Goal: Transaction & Acquisition: Purchase product/service

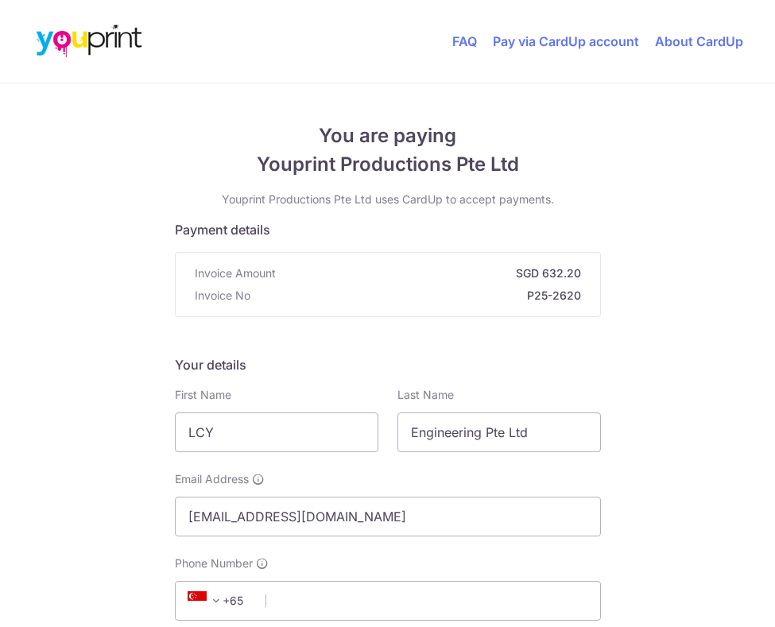
radio input "true"
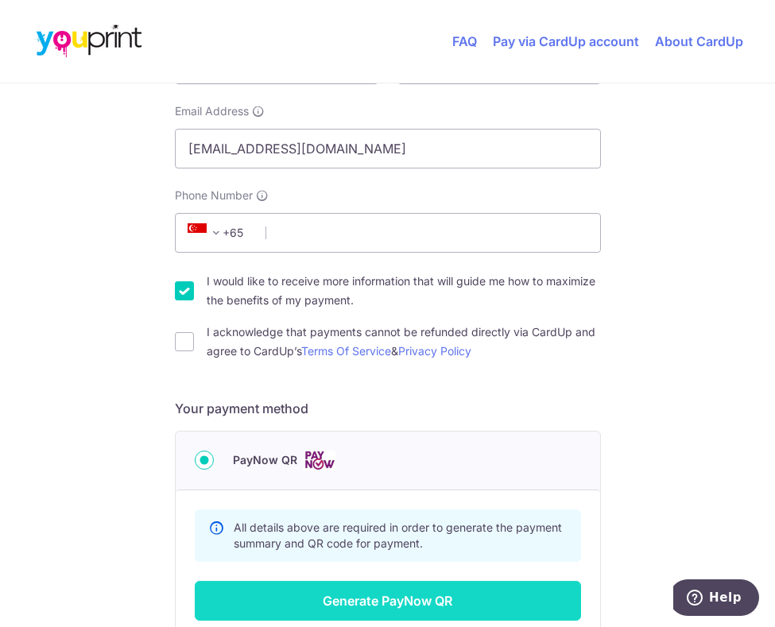
scroll to position [366, 0]
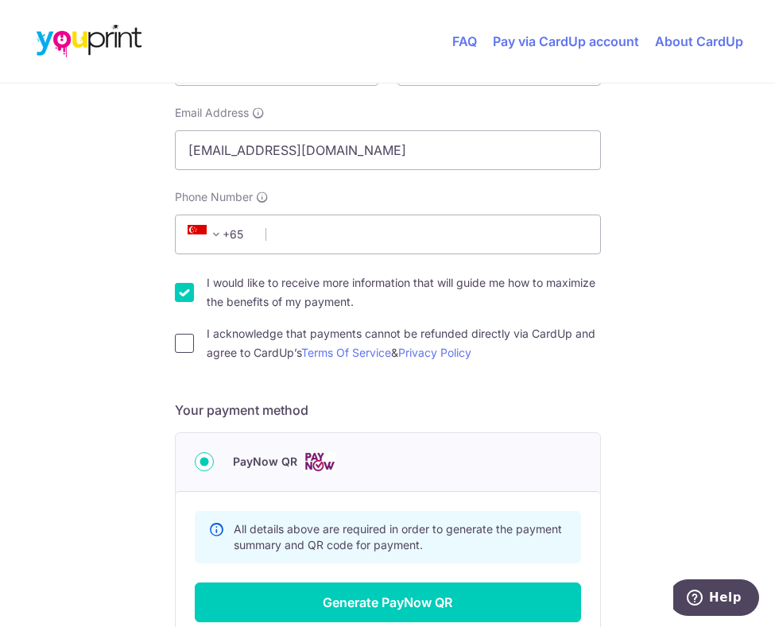
click at [182, 345] on input "I acknowledge that payments cannot be refunded directly via CardUp and agree to…" at bounding box center [184, 343] width 19 height 19
checkbox input "true"
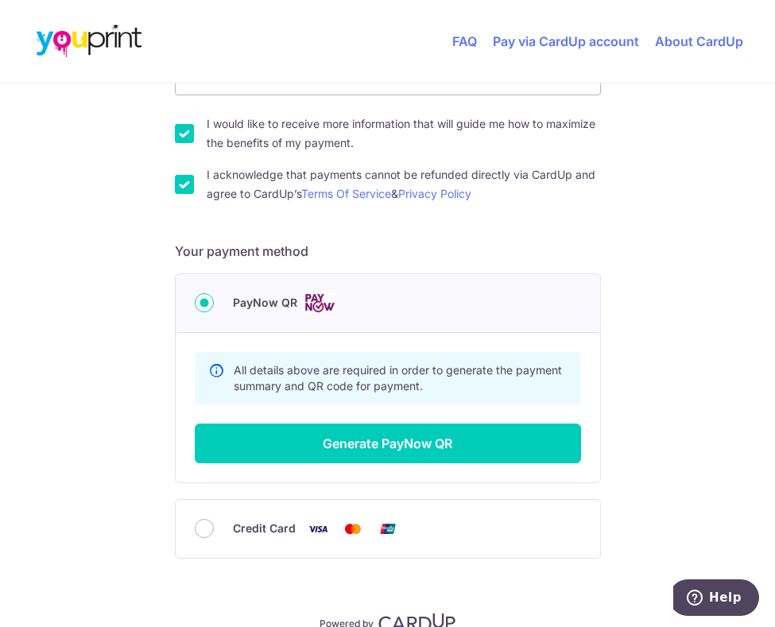
scroll to position [605, 0]
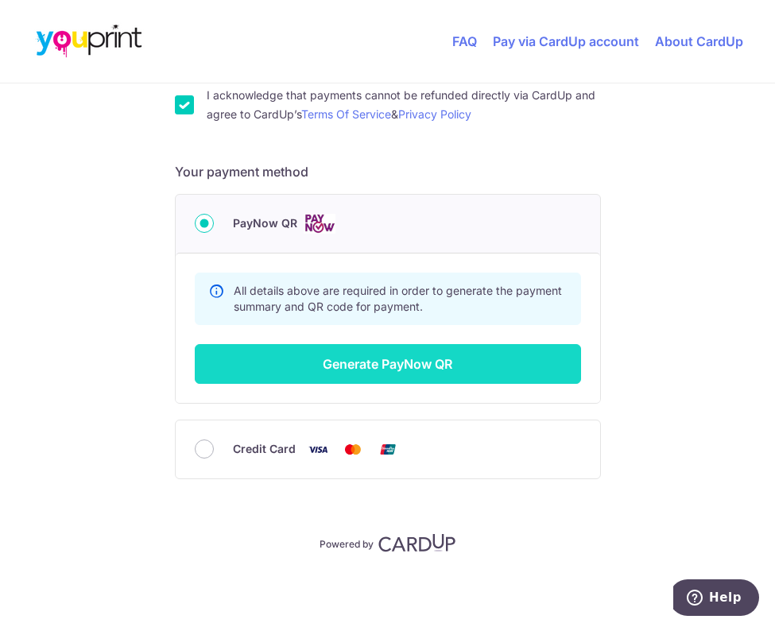
click at [411, 368] on button "Generate PayNow QR" at bounding box center [388, 364] width 386 height 40
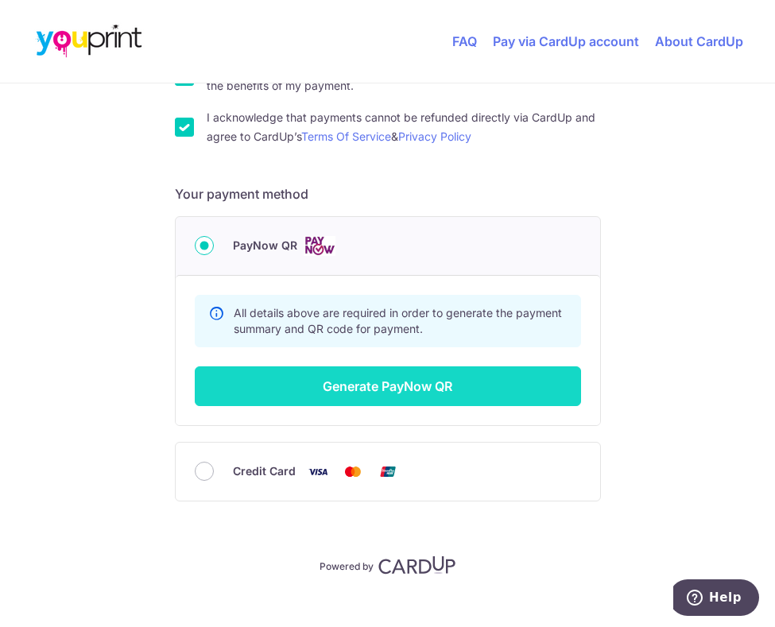
scroll to position [246, 0]
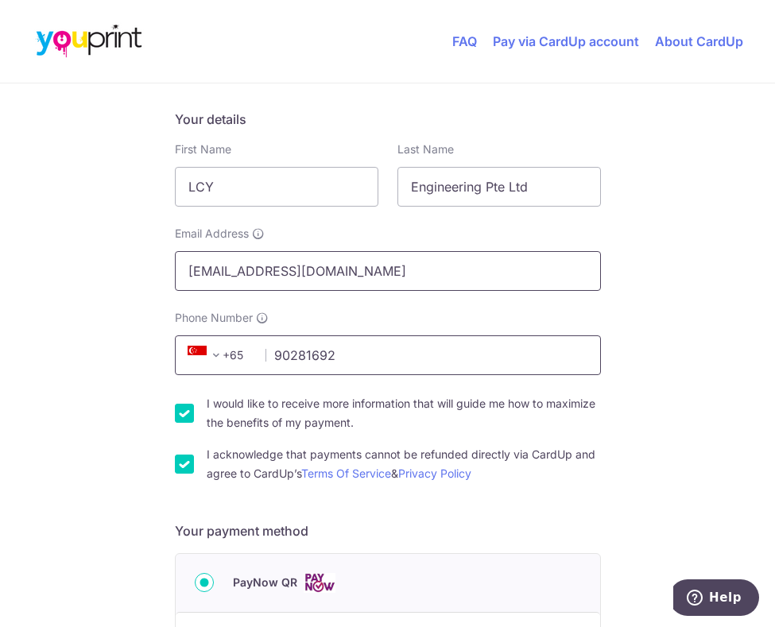
type input "90281692"
click at [226, 271] on input "[EMAIL_ADDRESS][DOMAIN_NAME]" at bounding box center [388, 271] width 426 height 40
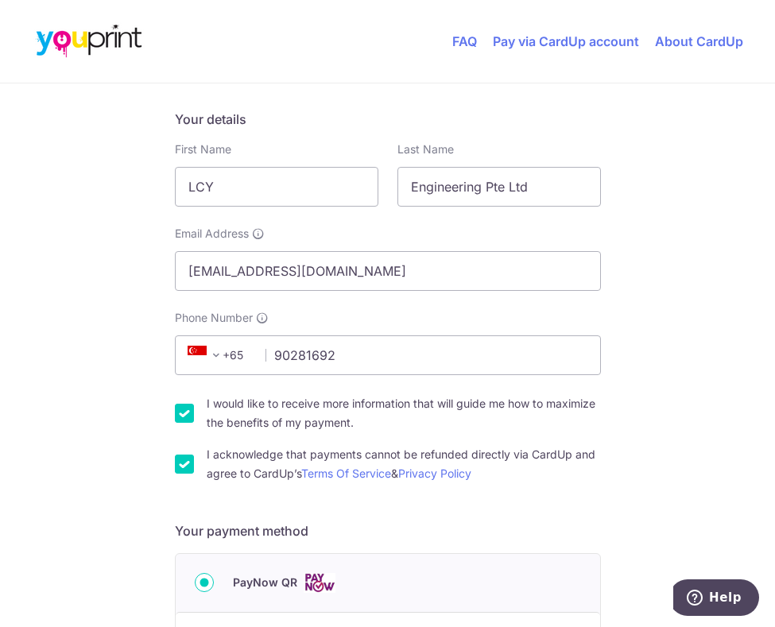
click at [667, 340] on div "You are paying Youprint Productions Pte Ltd Youprint Productions Pte Ltd uses C…" at bounding box center [387, 412] width 775 height 1148
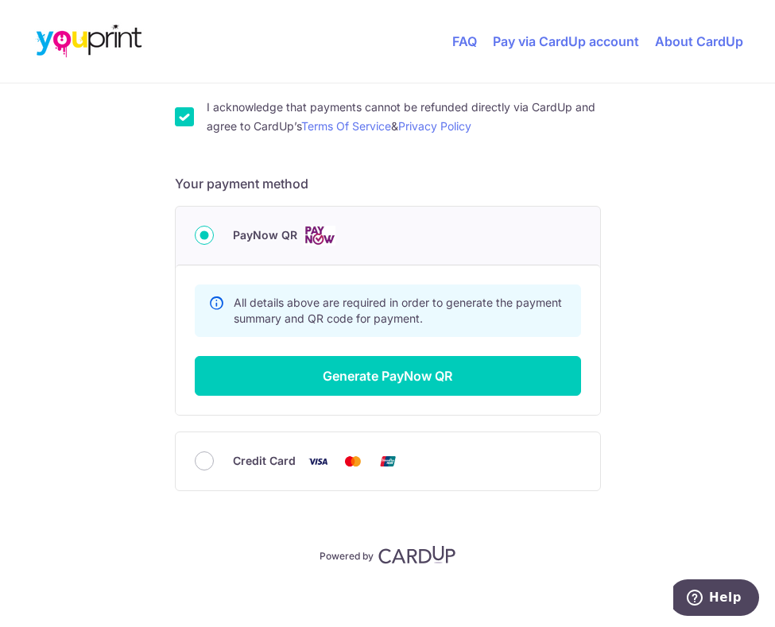
scroll to position [605, 0]
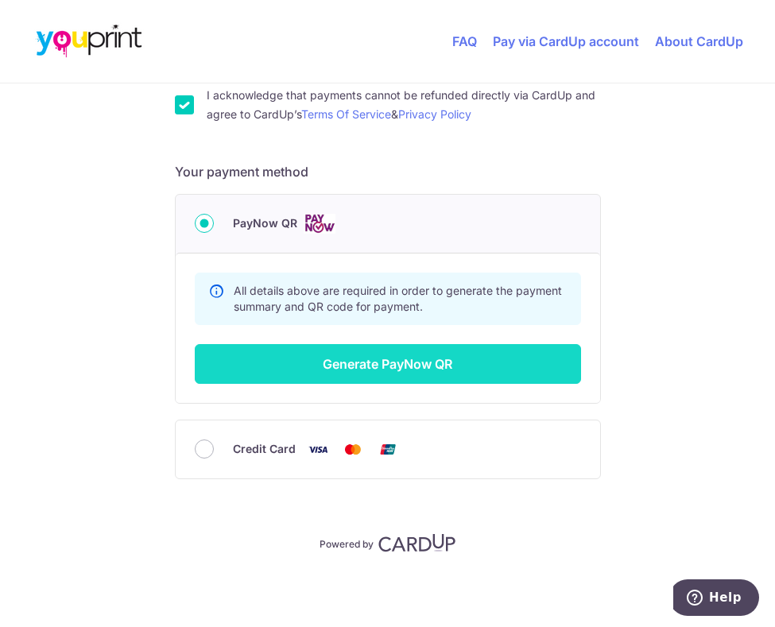
click at [412, 364] on button "Generate PayNow QR" at bounding box center [388, 364] width 386 height 40
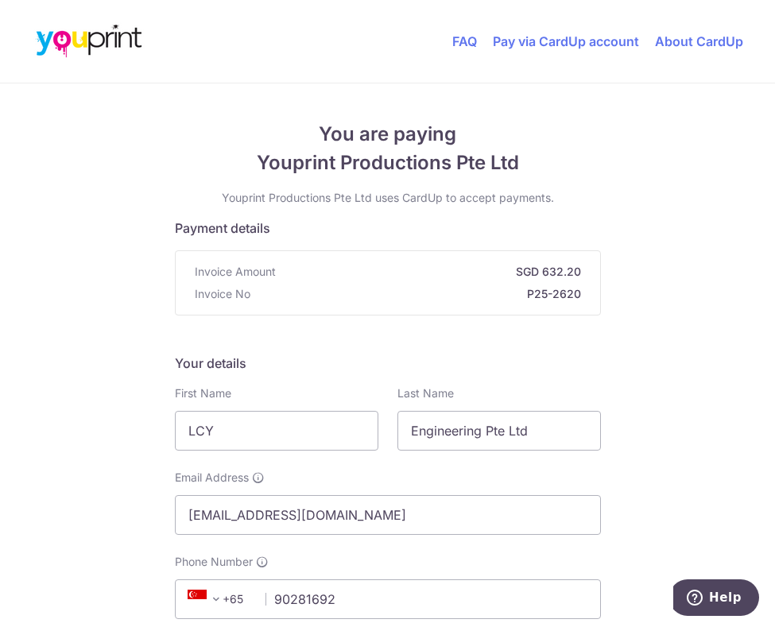
scroll to position [0, 0]
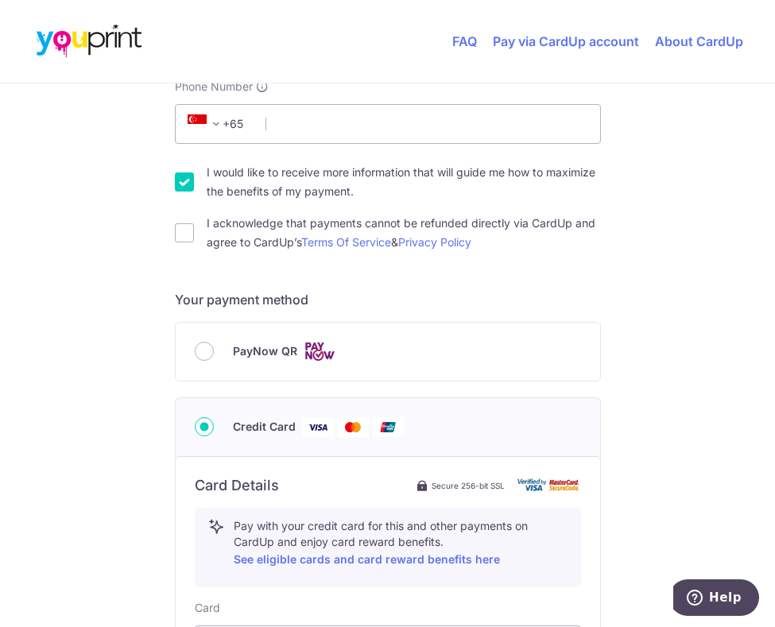
scroll to position [397, 0]
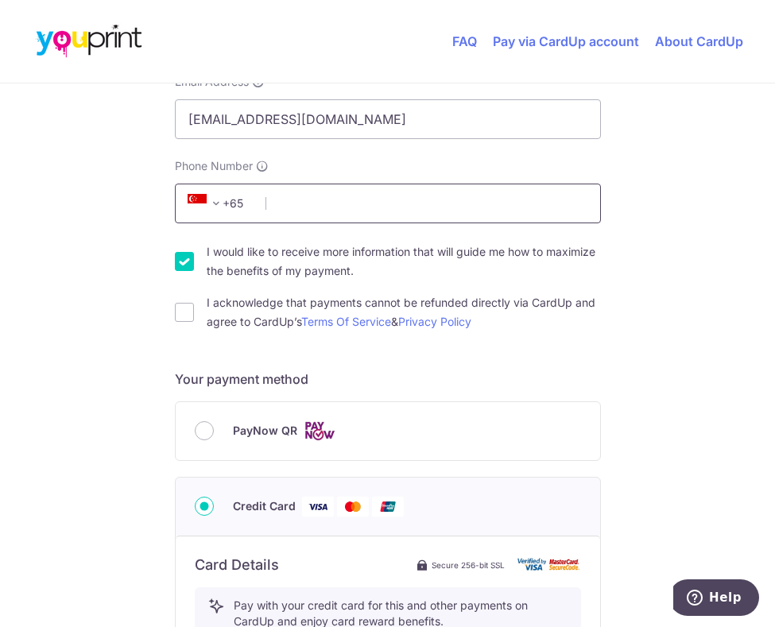
click at [327, 210] on input "Phone Number" at bounding box center [388, 204] width 426 height 40
type input "9"
type input "90281692"
click at [180, 316] on input "I acknowledge that payments cannot be refunded directly via CardUp and agree to…" at bounding box center [184, 312] width 19 height 19
checkbox input "true"
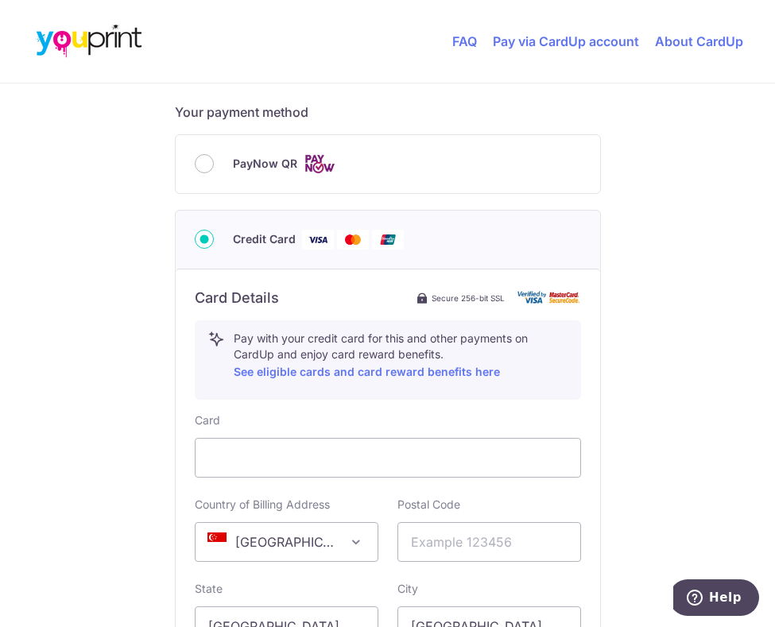
scroll to position [556, 0]
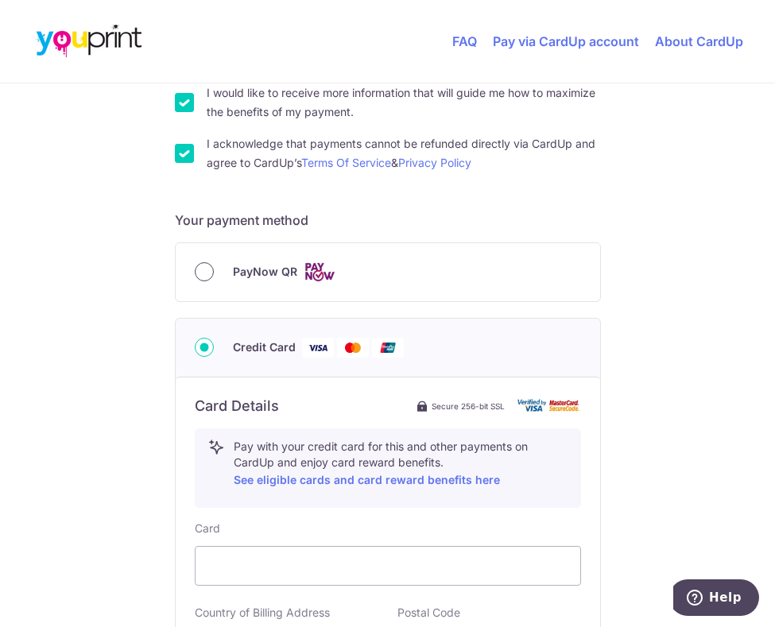
click at [201, 272] on input "PayNow QR" at bounding box center [204, 271] width 19 height 19
radio input "true"
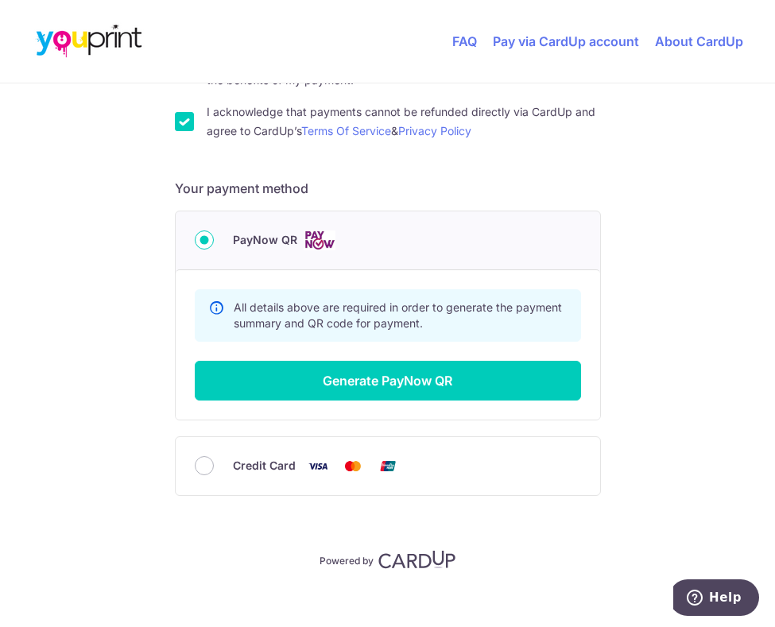
scroll to position [605, 0]
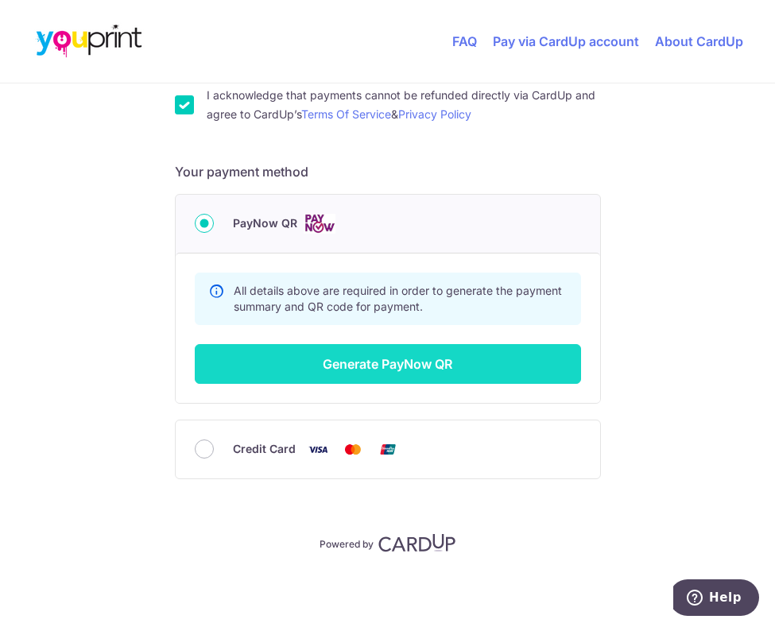
click at [401, 363] on button "Generate PayNow QR" at bounding box center [388, 364] width 386 height 40
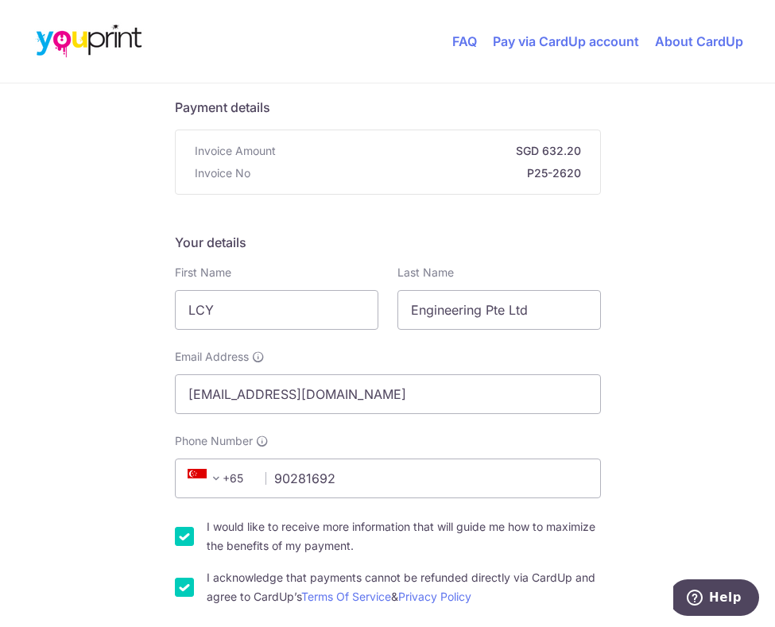
scroll to position [0, 0]
